Goal: Find specific page/section: Find specific page/section

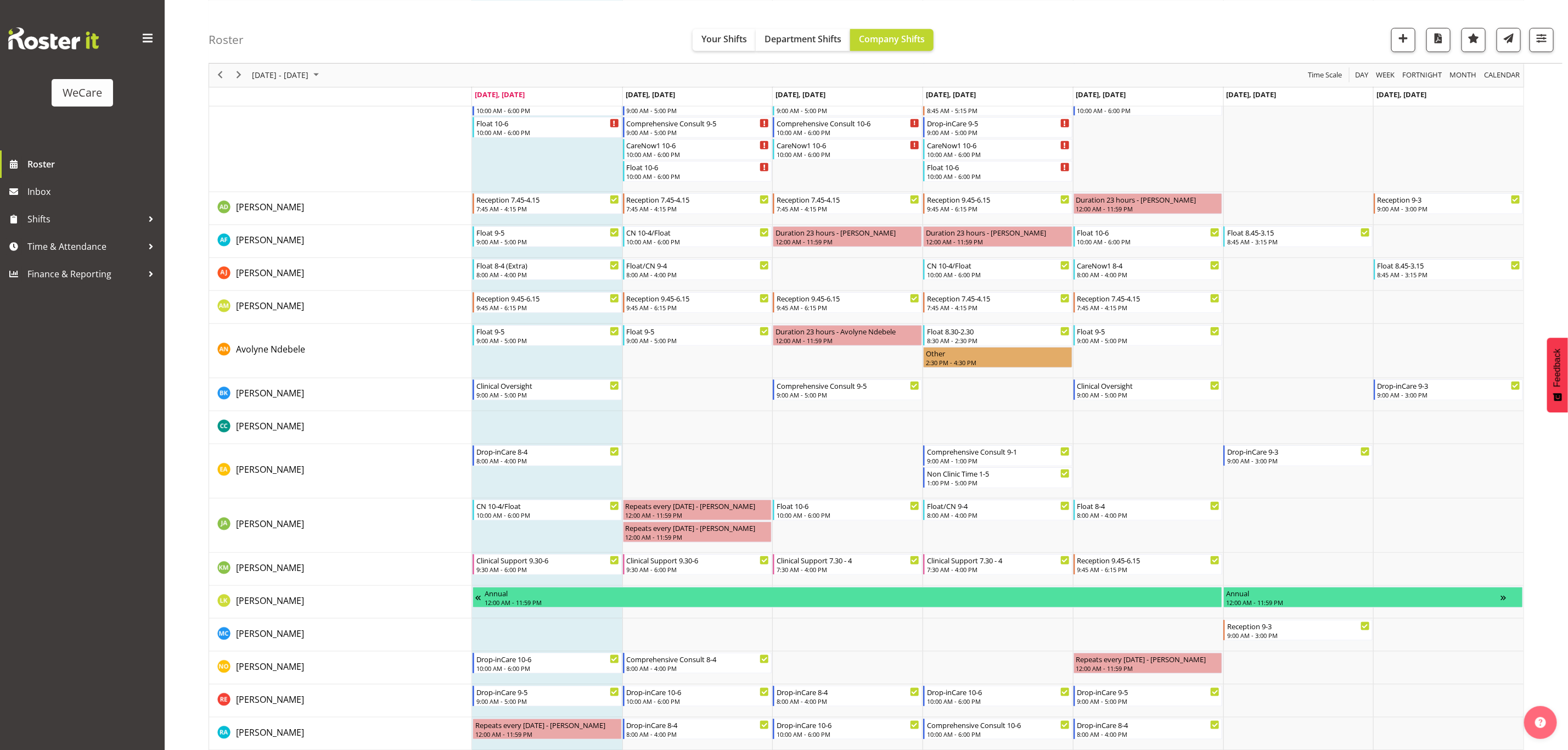
scroll to position [83, 0]
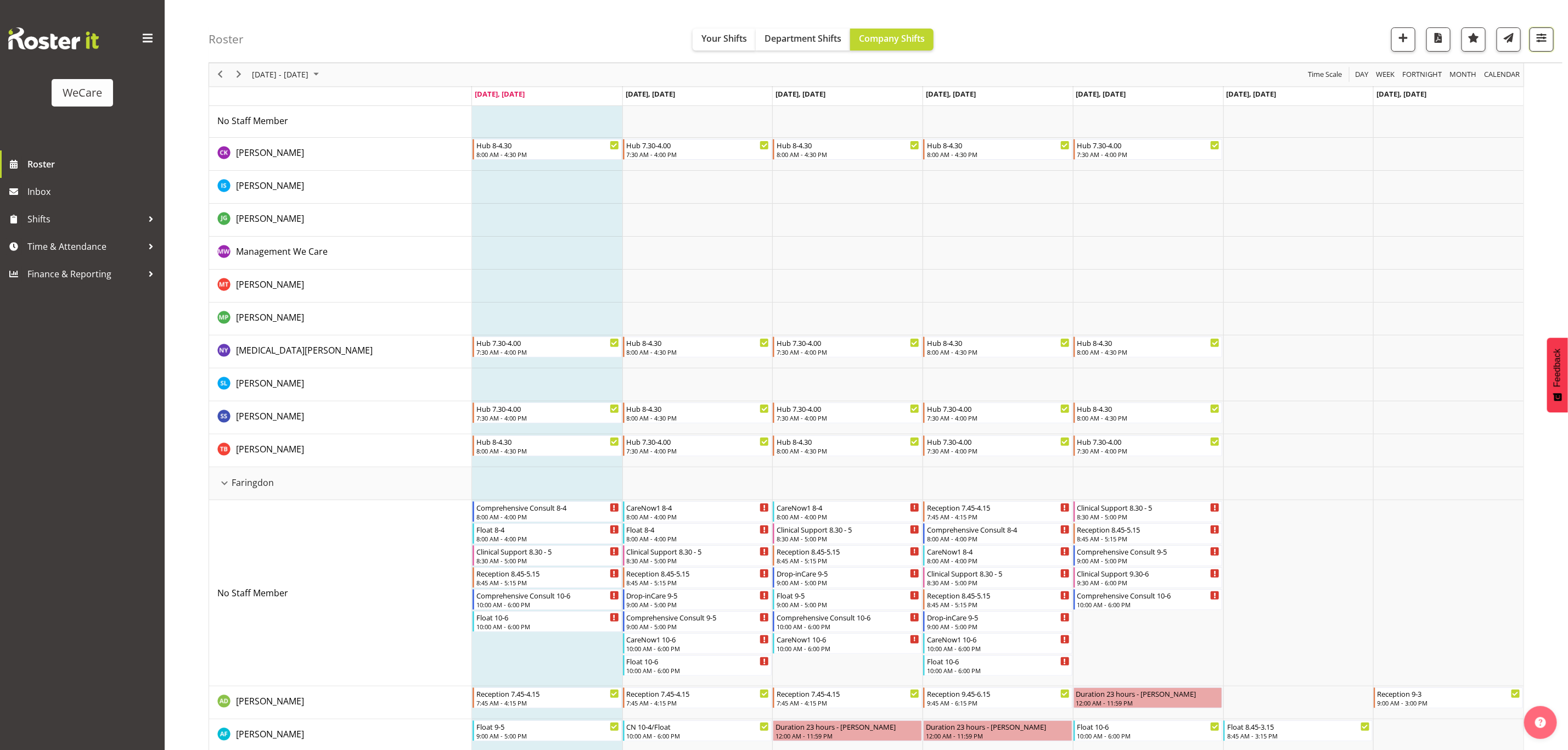
click at [1538, 41] on span "button" at bounding box center [1542, 38] width 14 height 14
click at [1492, 69] on span "All Locations" at bounding box center [1472, 73] width 61 height 13
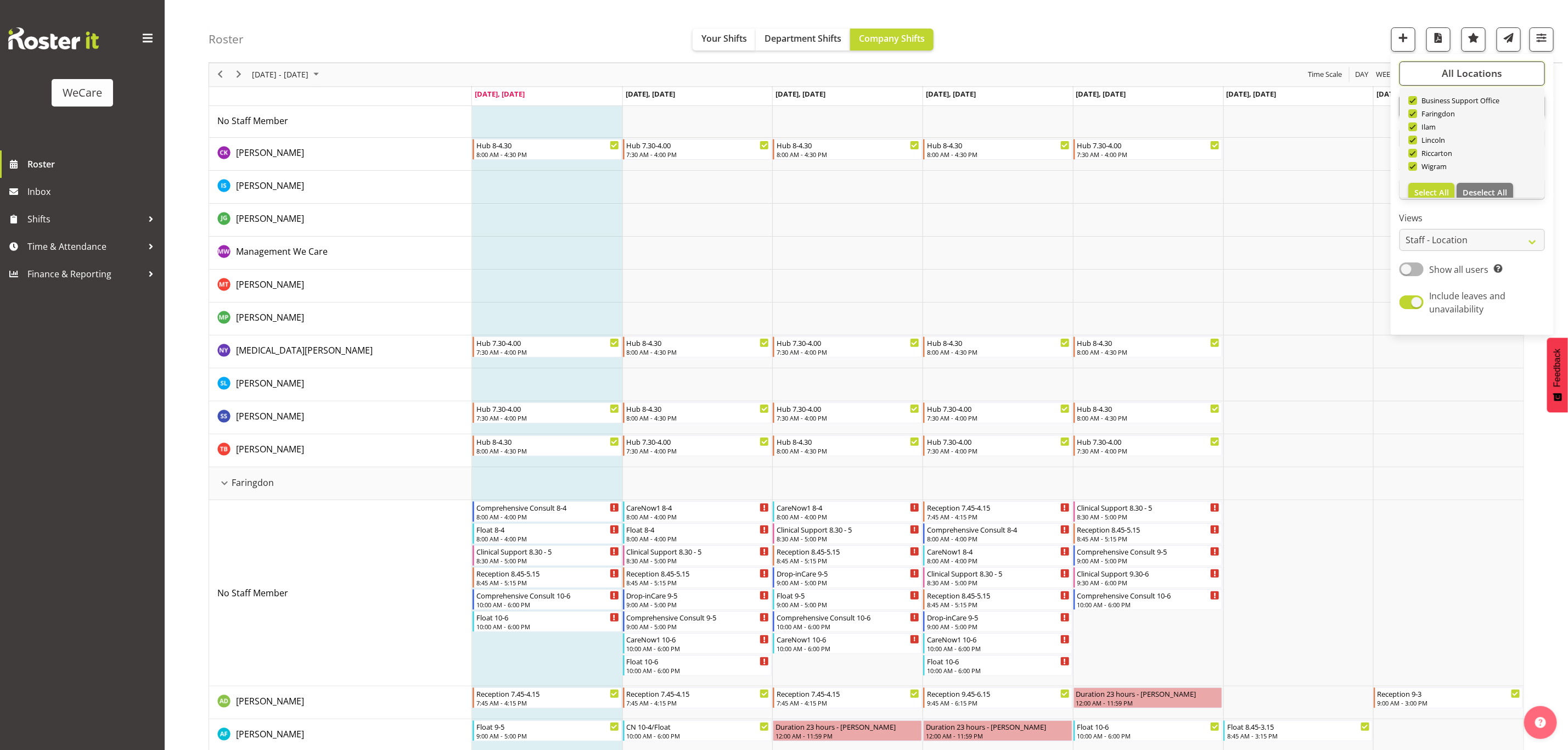
scroll to position [39, 0]
drag, startPoint x: 1492, startPoint y: 178, endPoint x: 1477, endPoint y: 175, distance: 15.3
click at [1492, 178] on span "Deselect All" at bounding box center [1485, 180] width 44 height 11
checkbox input "false"
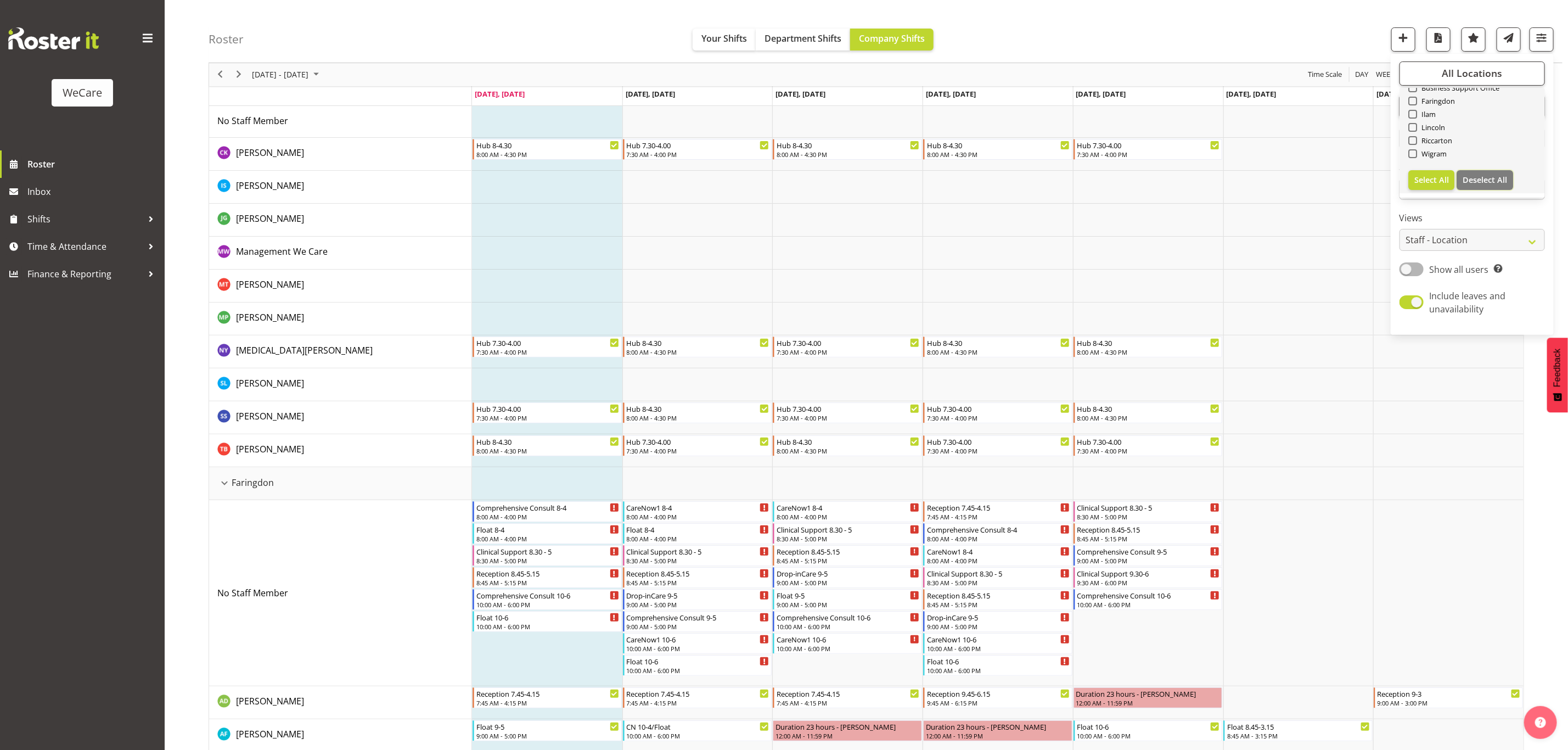
checkbox input "false"
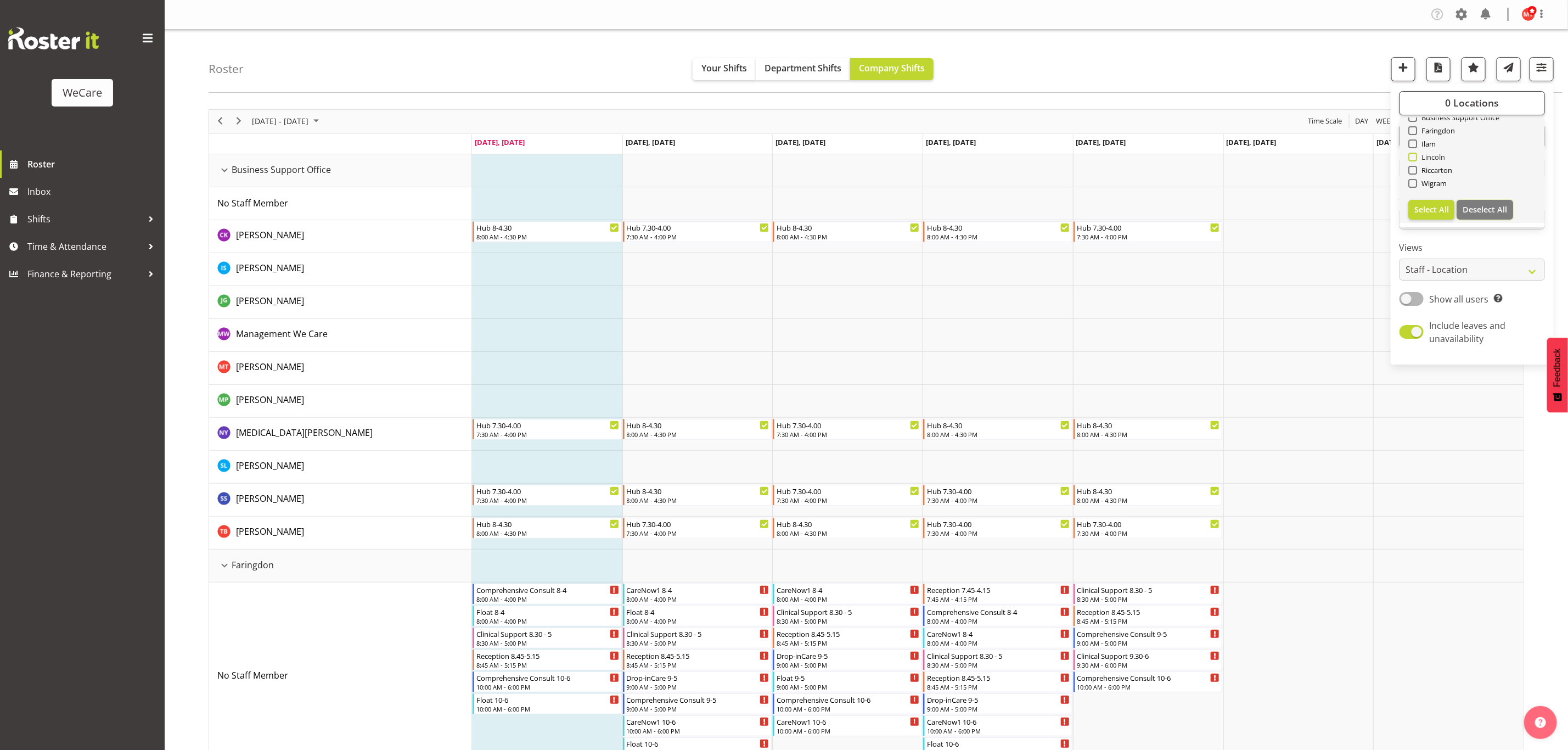
drag, startPoint x: 1413, startPoint y: 155, endPoint x: 1425, endPoint y: 165, distance: 15.6
click at [1413, 154] on span at bounding box center [1413, 157] width 9 height 9
click at [1413, 154] on input "Lincoln" at bounding box center [1412, 156] width 7 height 7
checkbox input "true"
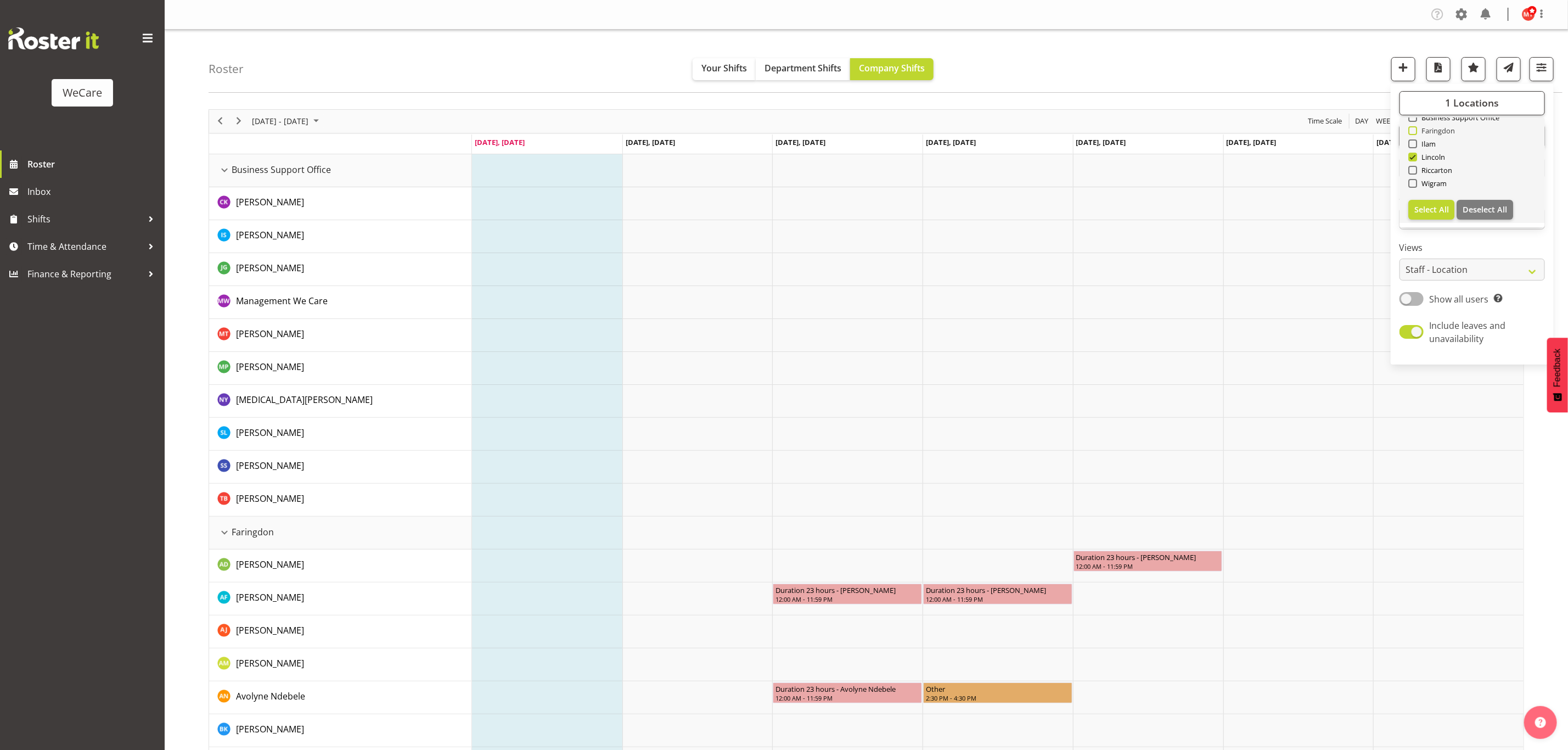
click at [1415, 128] on span at bounding box center [1413, 131] width 9 height 9
click at [1415, 128] on input "Faringdon" at bounding box center [1412, 130] width 7 height 7
checkbox input "true"
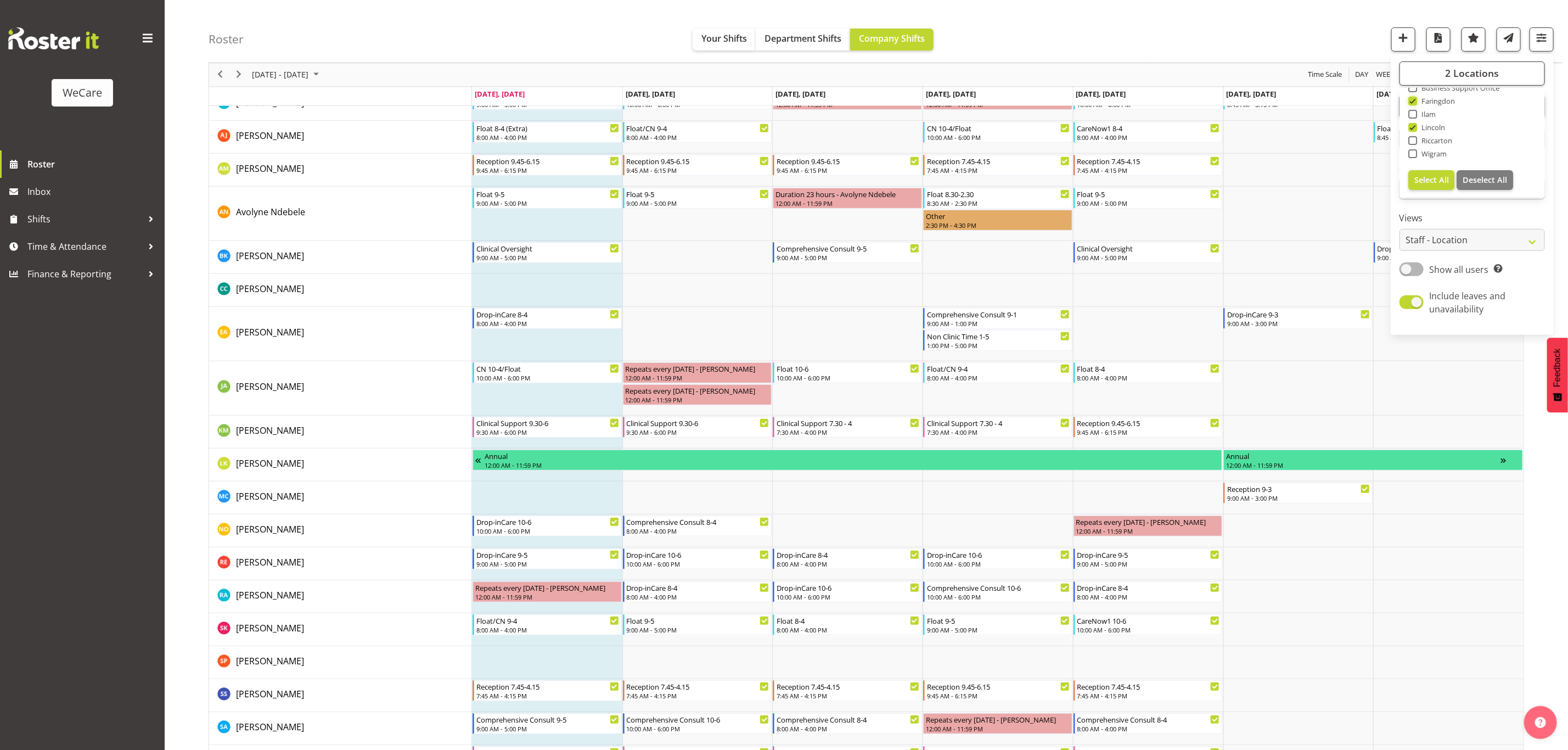
scroll to position [330, 0]
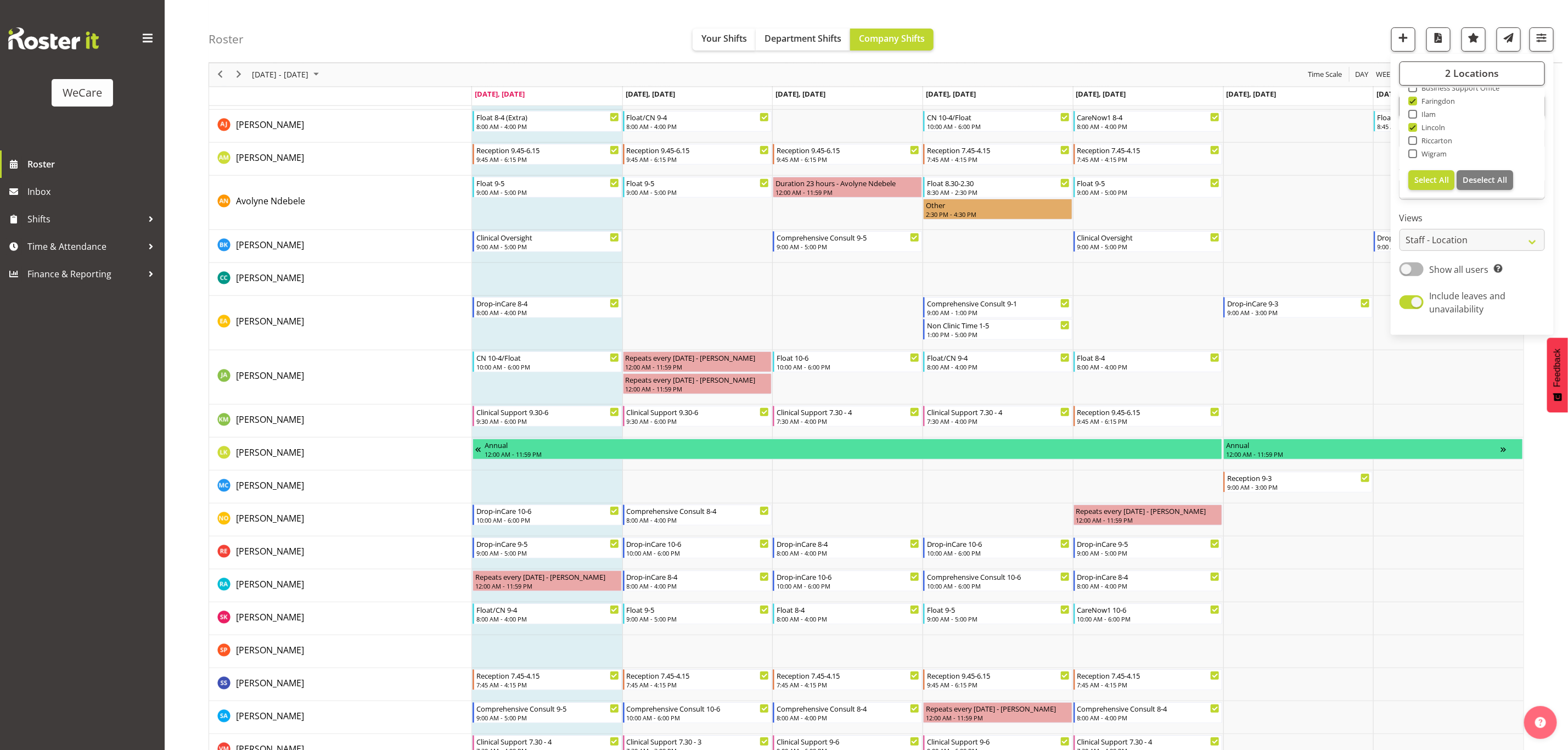
click at [225, 81] on div "previous period" at bounding box center [220, 74] width 19 height 23
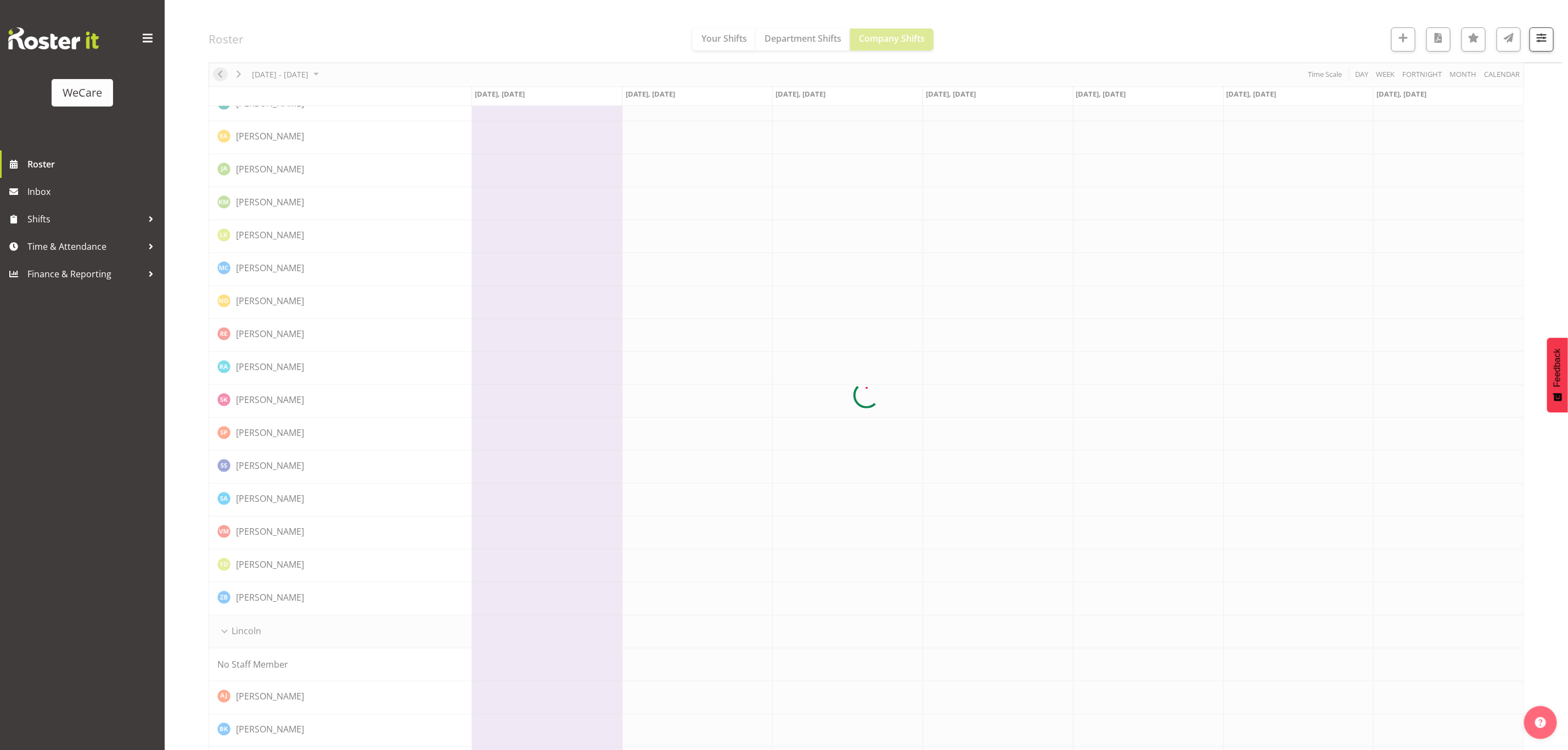
scroll to position [0, 0]
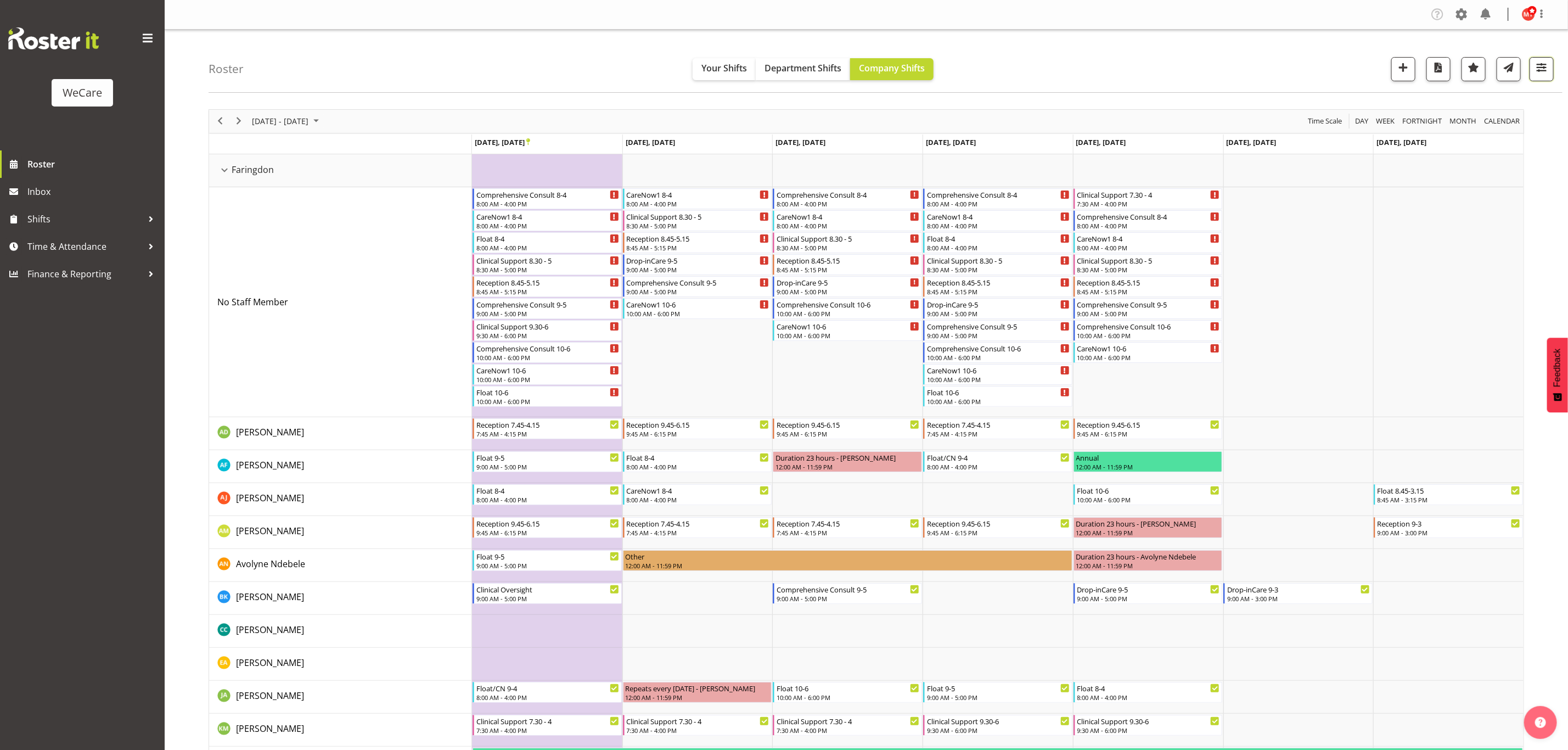
click at [1531, 76] on button "button" at bounding box center [1542, 69] width 24 height 24
click at [1476, 96] on span "2 Locations" at bounding box center [1472, 103] width 54 height 13
click at [1416, 219] on span at bounding box center [1413, 223] width 9 height 9
click at [1415, 219] on input "Wigram" at bounding box center [1412, 222] width 7 height 7
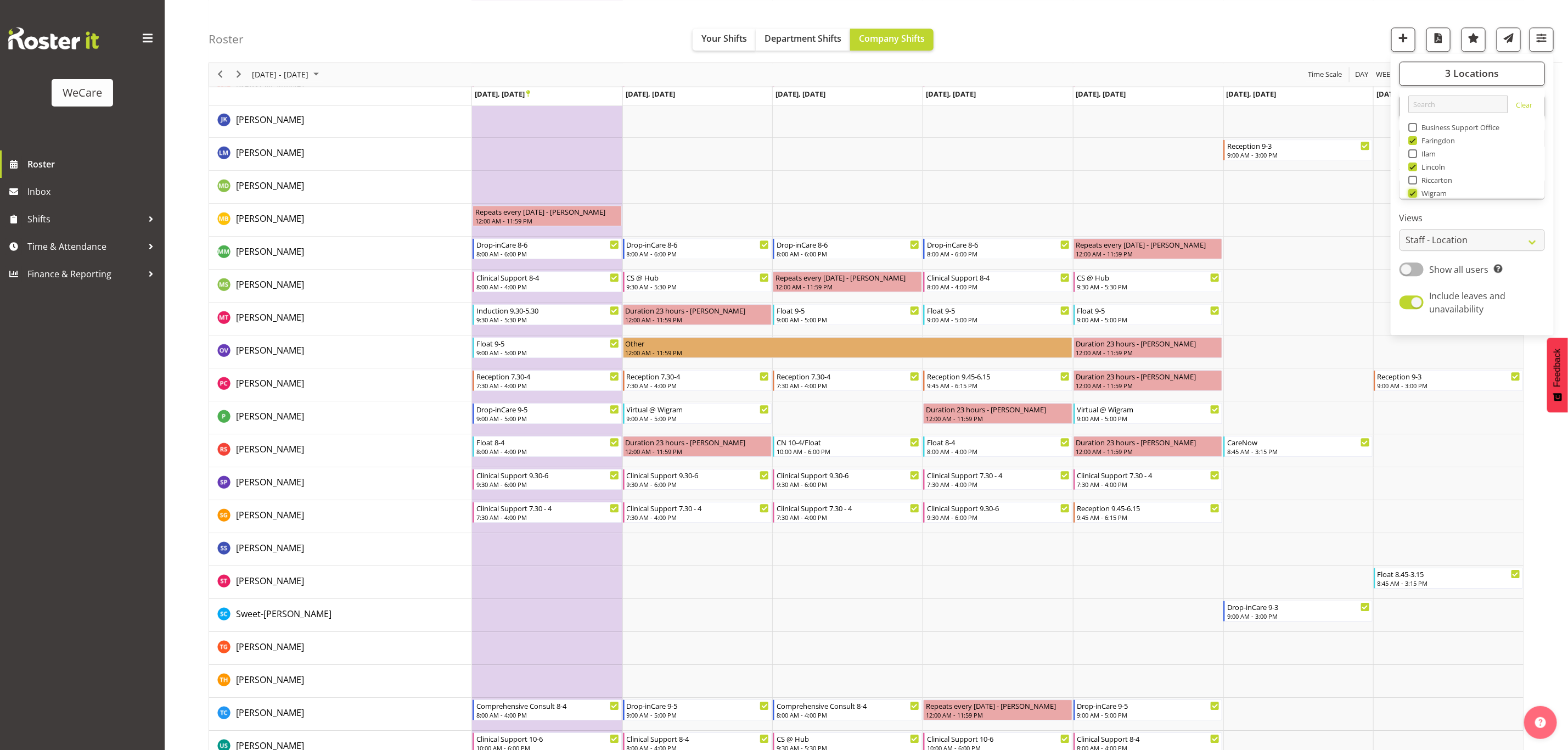
scroll to position [2211, 0]
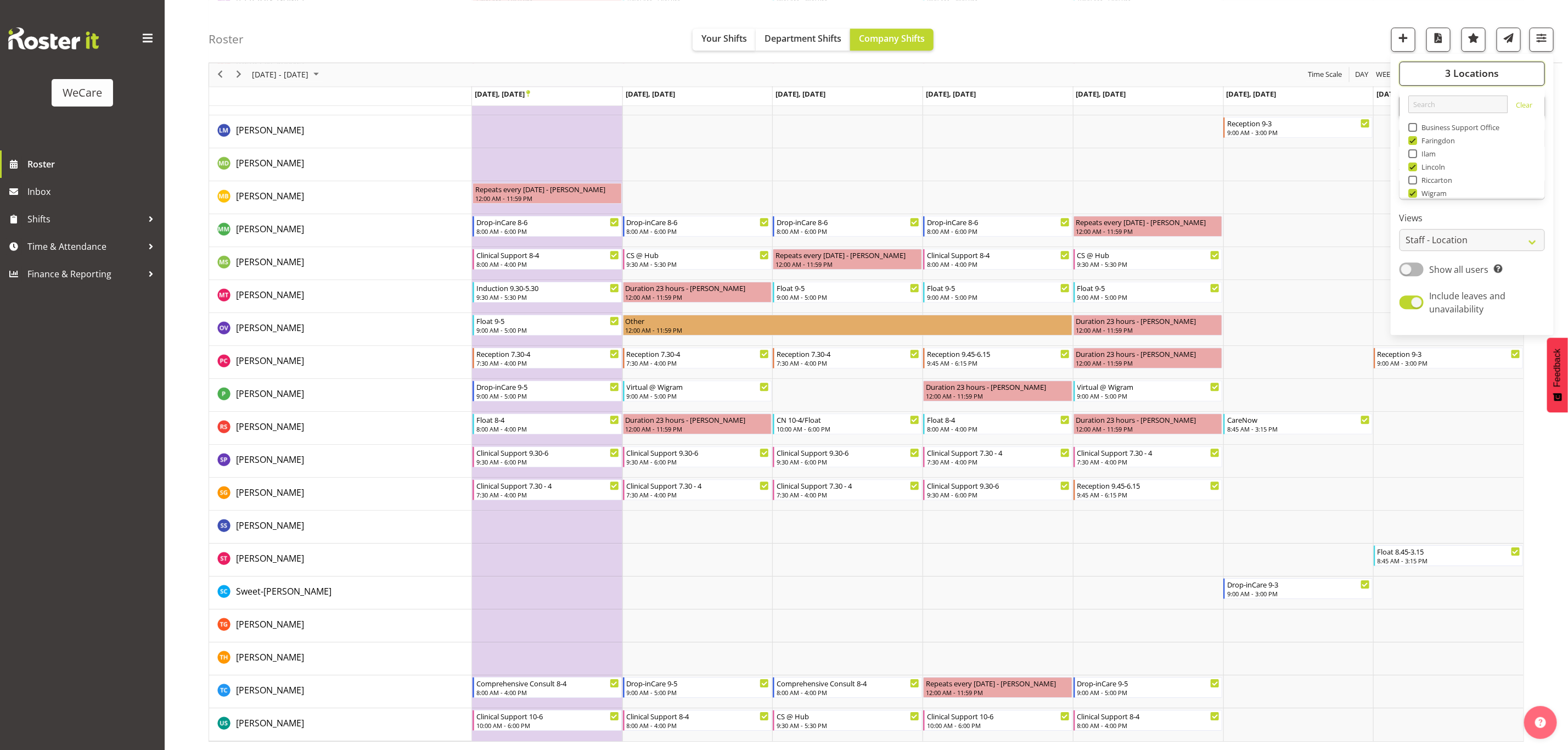
click at [1487, 78] on span "3 Locations" at bounding box center [1472, 73] width 54 height 13
click at [1453, 76] on span "3 Locations" at bounding box center [1472, 73] width 54 height 13
click at [1416, 193] on span at bounding box center [1413, 193] width 9 height 9
click at [1415, 193] on input "Wigram" at bounding box center [1412, 193] width 7 height 7
checkbox input "false"
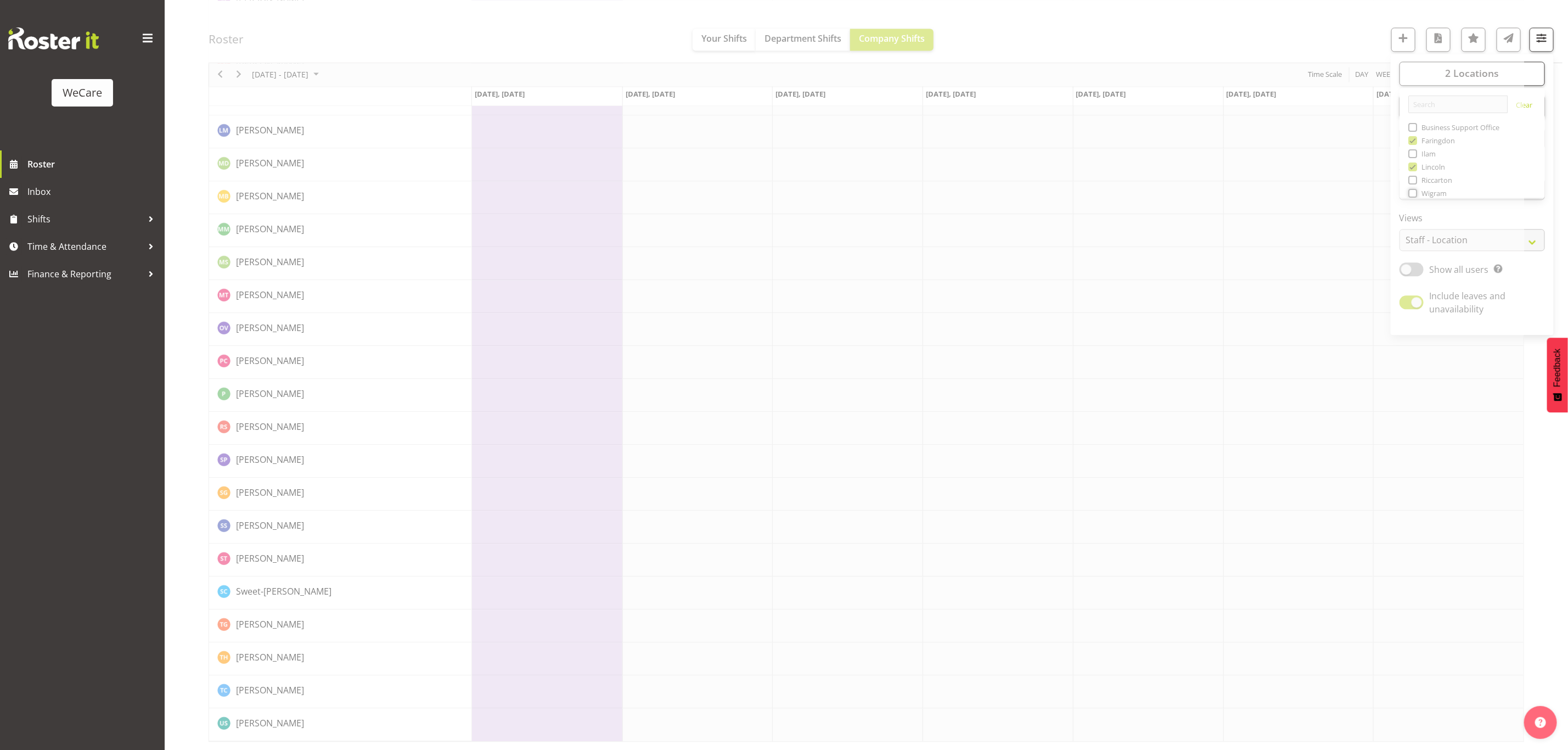
scroll to position [0, 0]
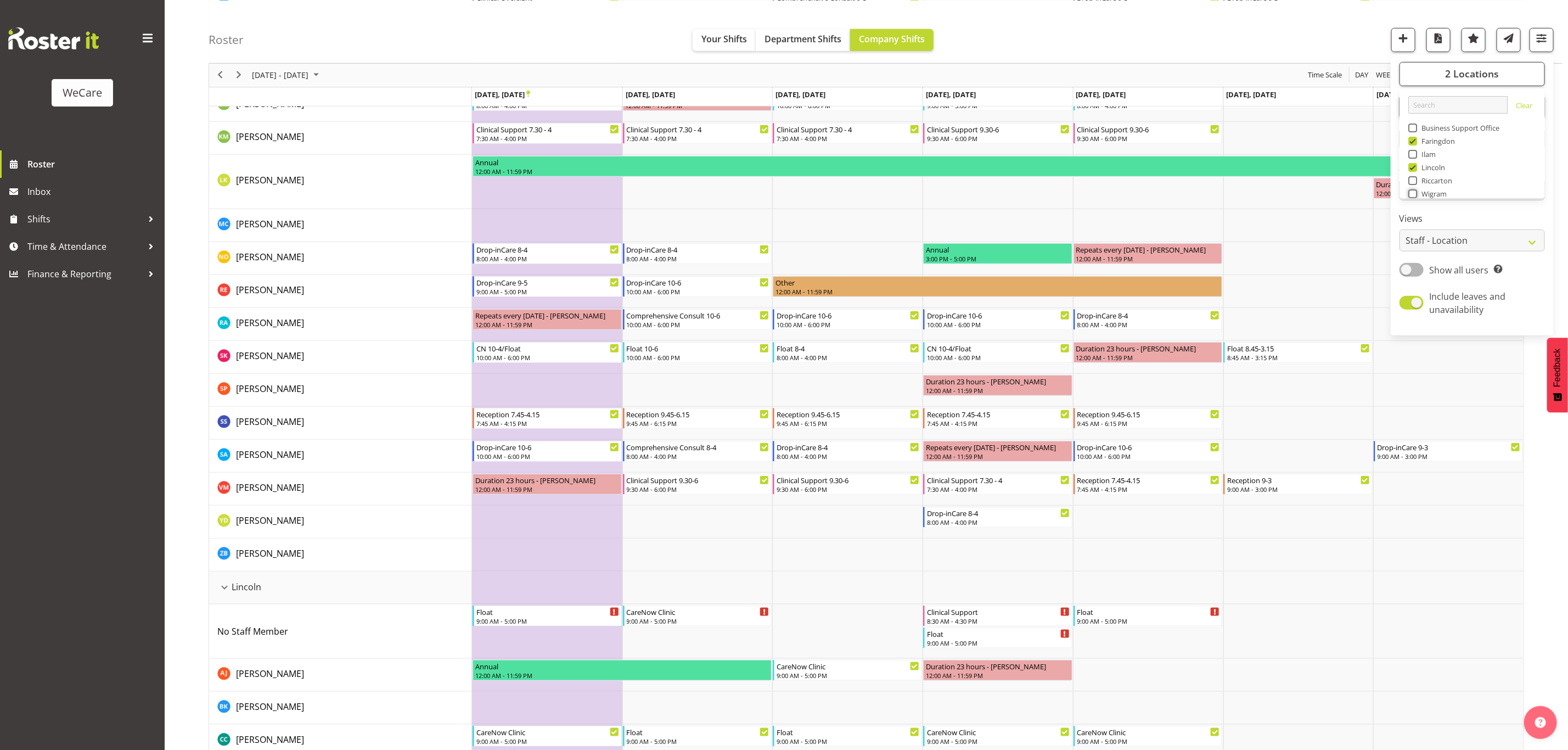
scroll to position [509, 0]
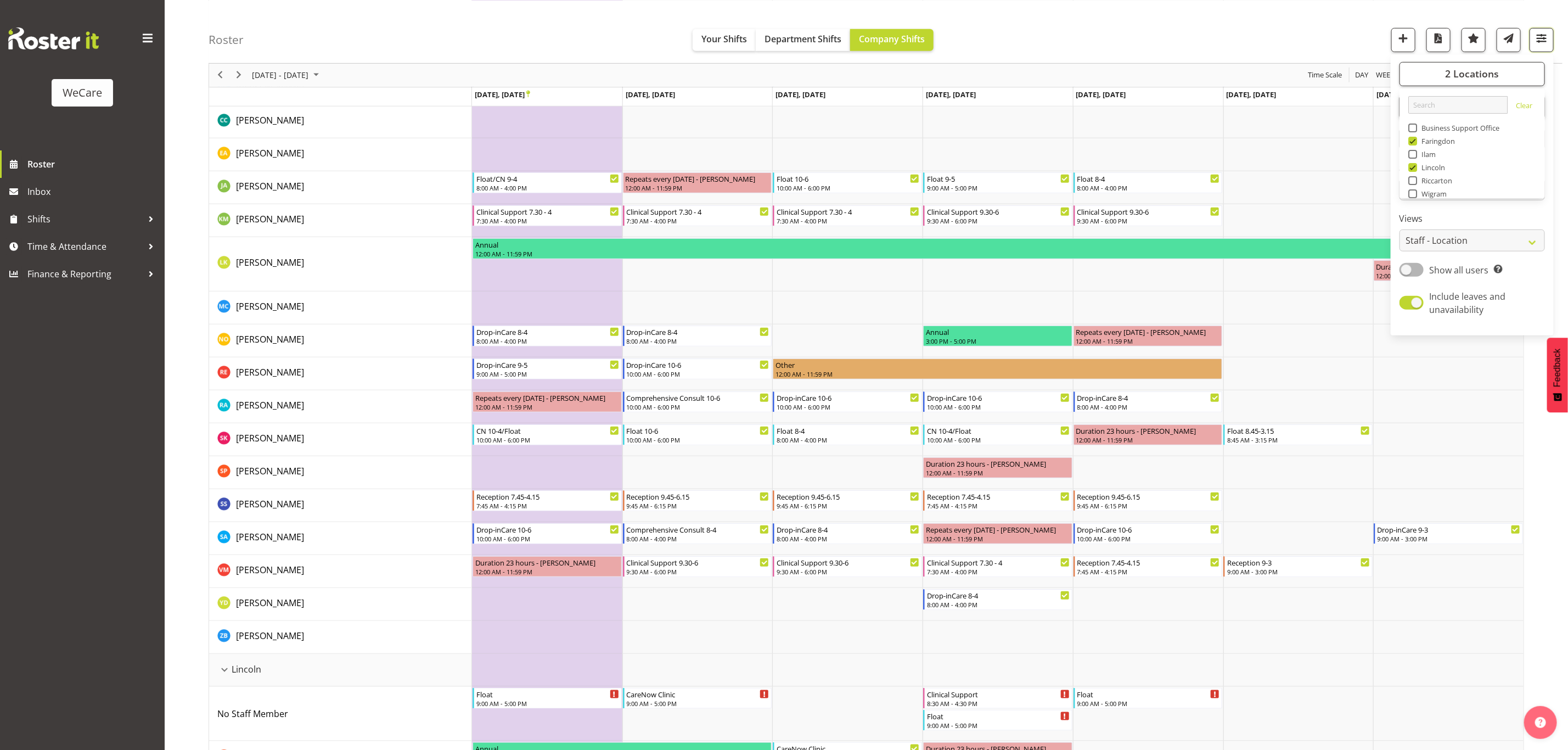
click at [1543, 39] on span "button" at bounding box center [1542, 38] width 14 height 14
click at [1543, 38] on span "button" at bounding box center [1542, 38] width 14 height 14
click at [1457, 68] on span "2 Locations" at bounding box center [1472, 73] width 54 height 13
click at [1495, 171] on button "Deselect All" at bounding box center [1485, 180] width 56 height 20
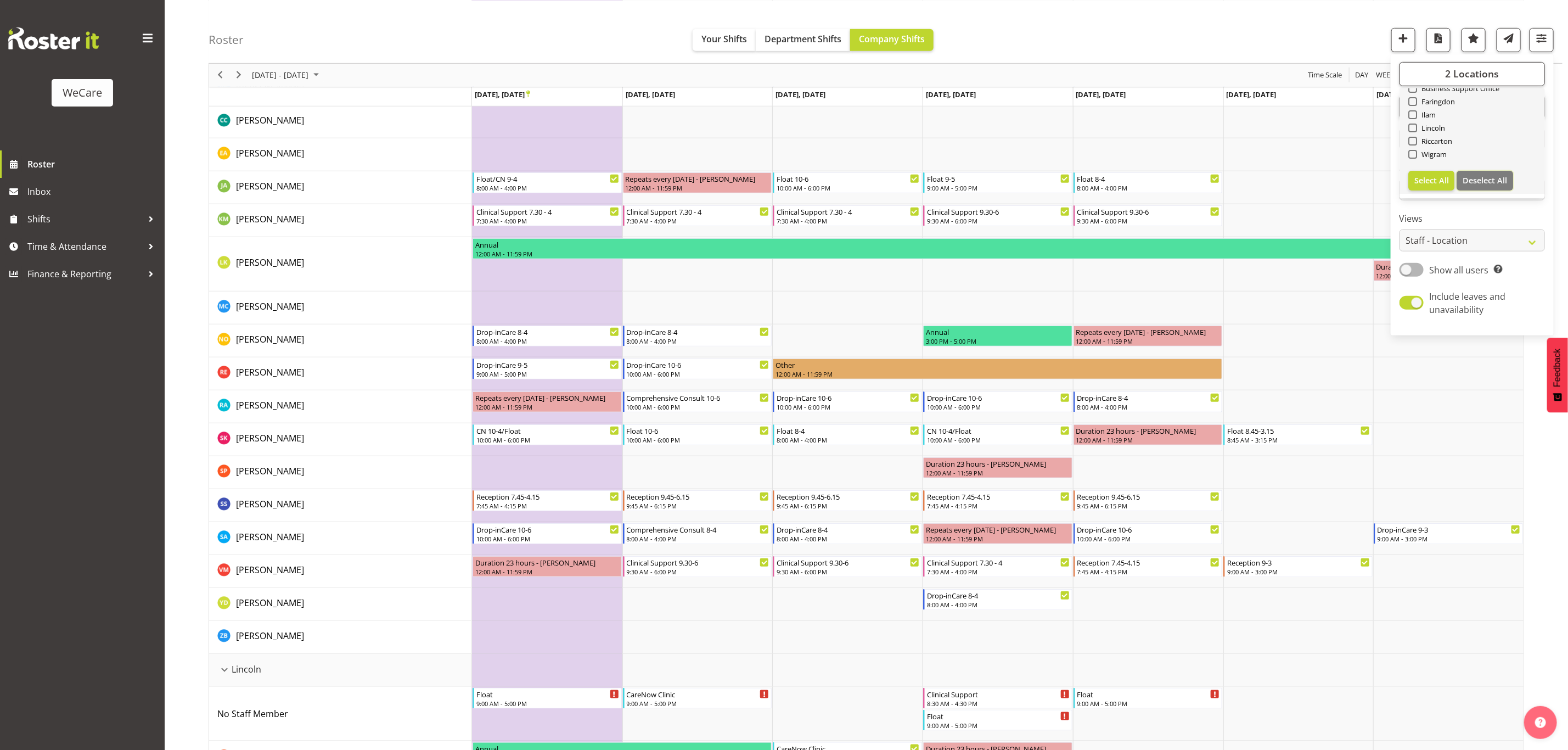
checkbox input "false"
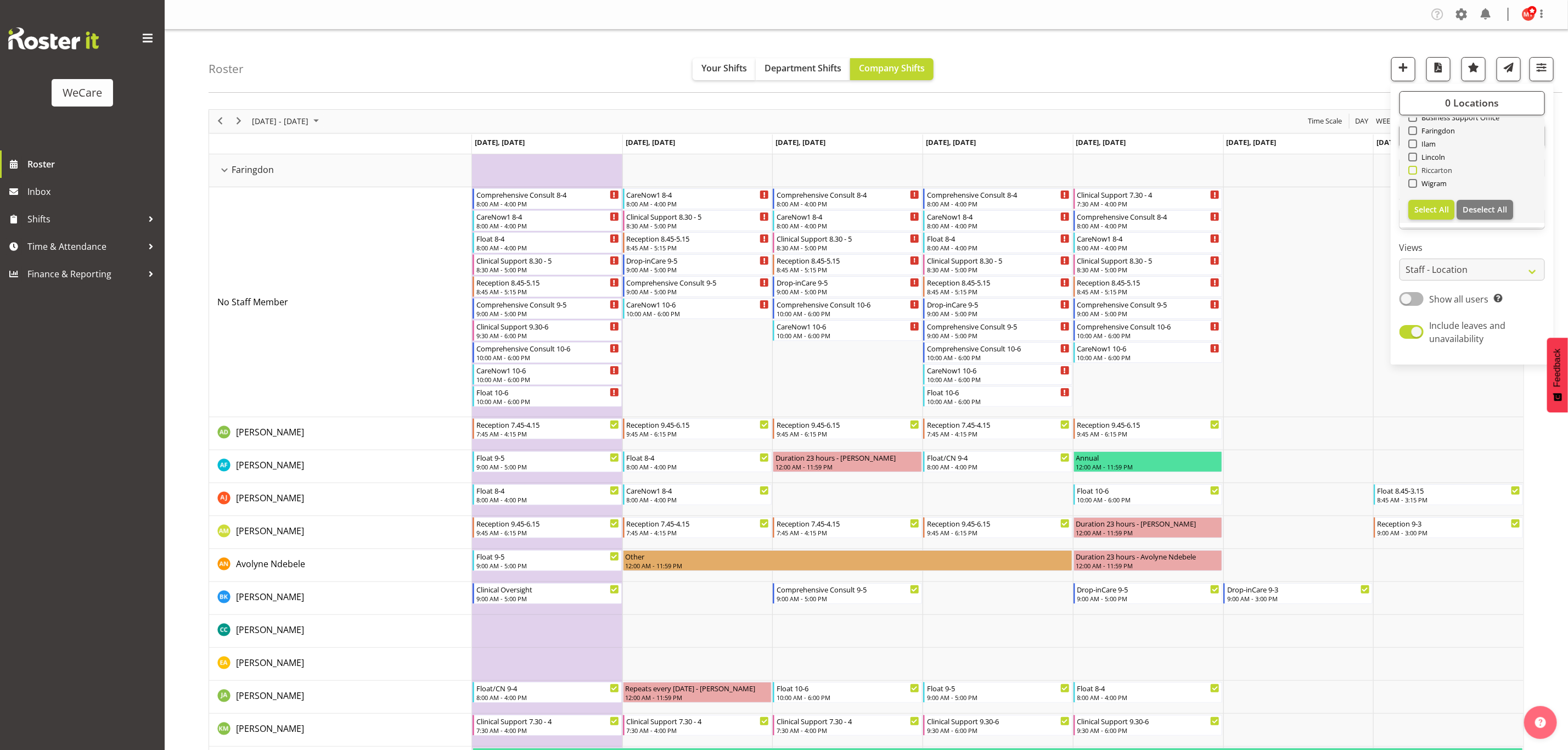
click at [1411, 173] on span at bounding box center [1413, 170] width 9 height 9
click at [1411, 173] on input "Riccarton" at bounding box center [1412, 170] width 7 height 7
checkbox input "true"
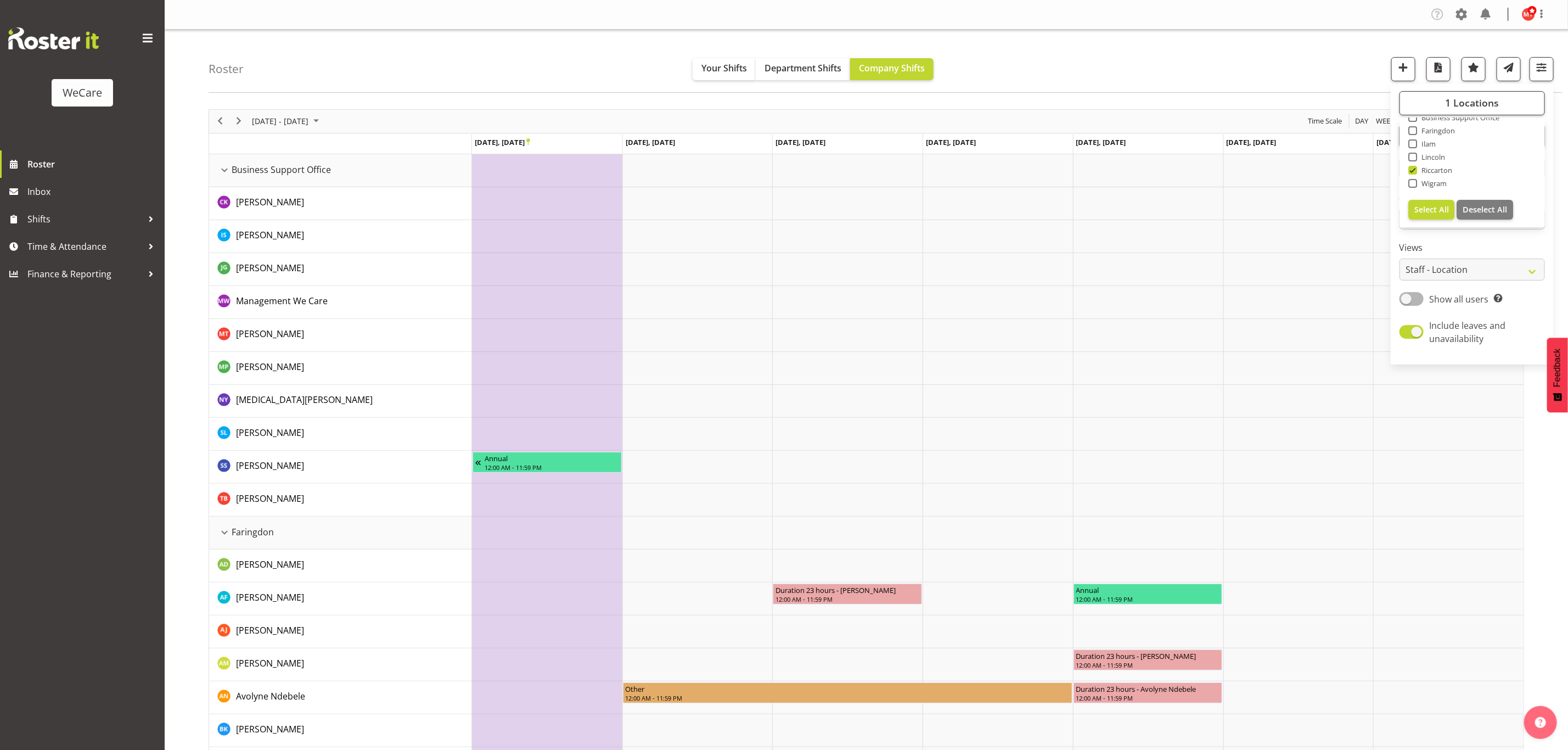
click at [1413, 142] on span at bounding box center [1413, 144] width 9 height 9
click at [1413, 142] on input "Ilam" at bounding box center [1412, 143] width 7 height 7
checkbox input "true"
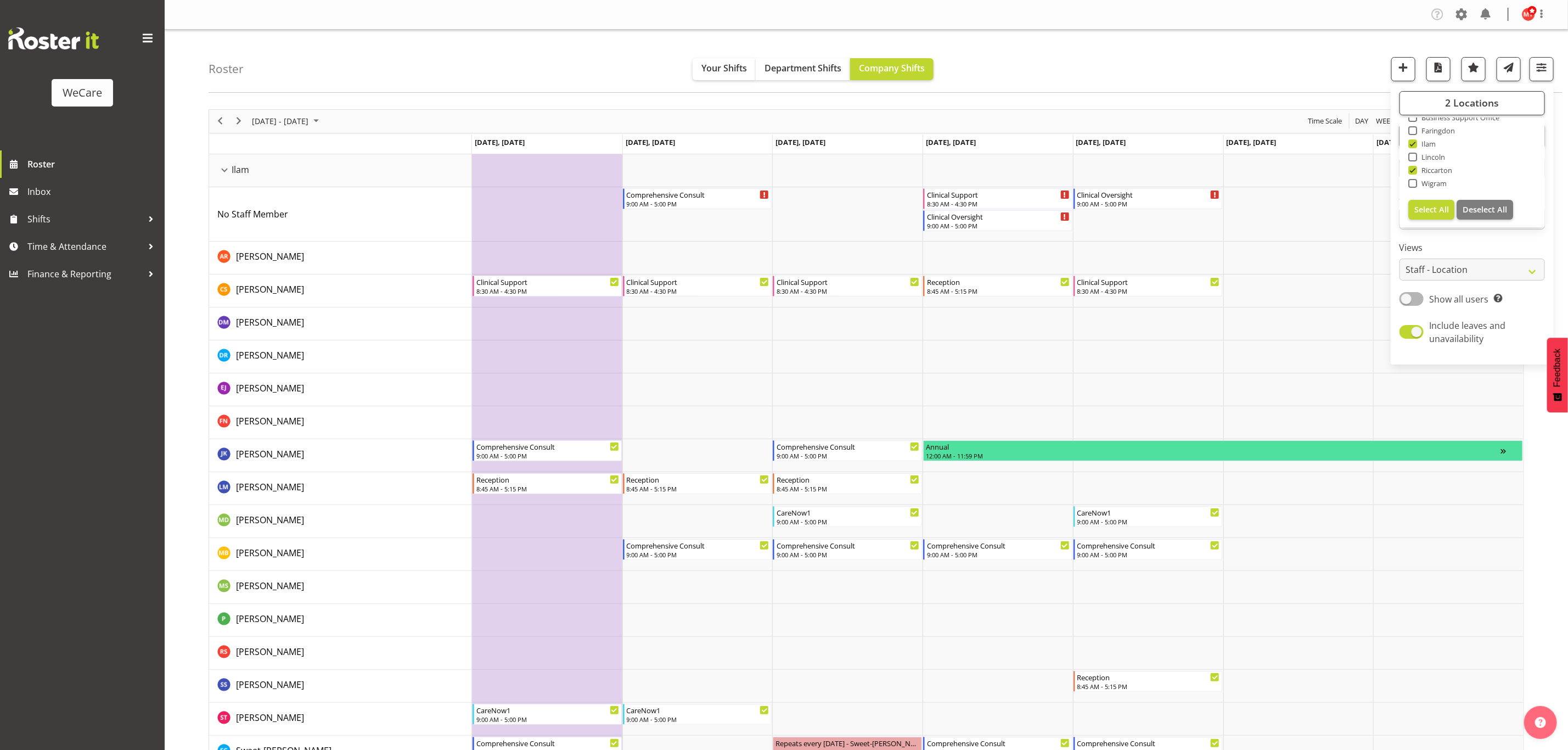
click at [1464, 245] on label "Views" at bounding box center [1472, 247] width 146 height 13
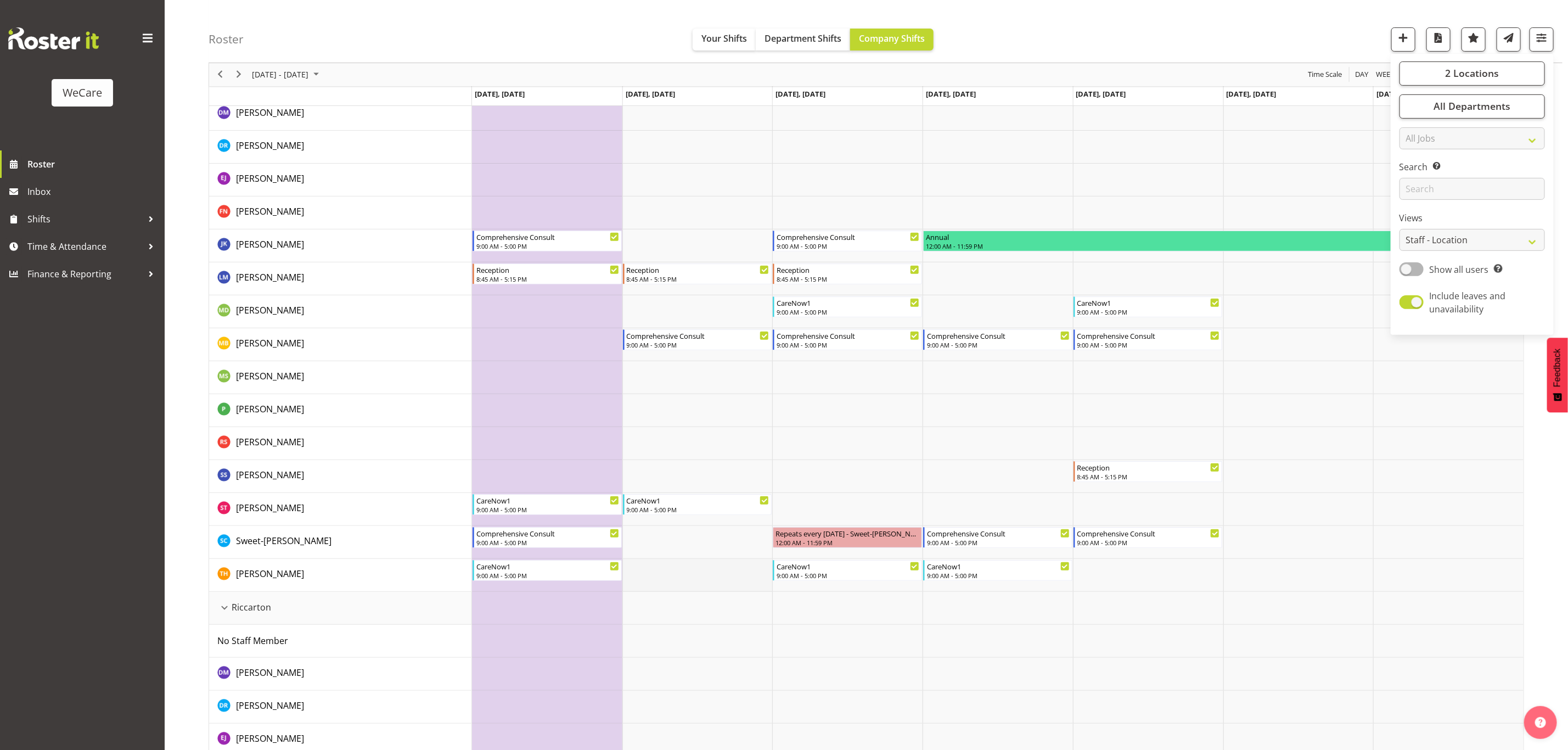
scroll to position [209, 0]
